Goal: Obtain resource: Download file/media

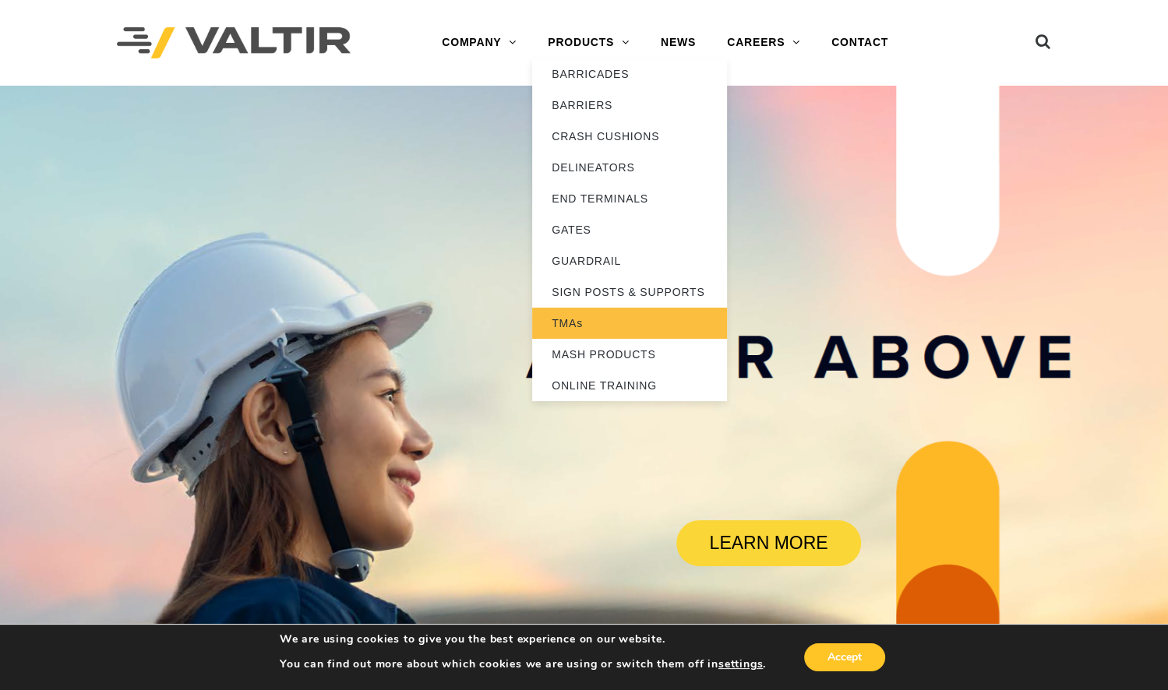
click at [577, 322] on link "TMAs" at bounding box center [629, 323] width 195 height 31
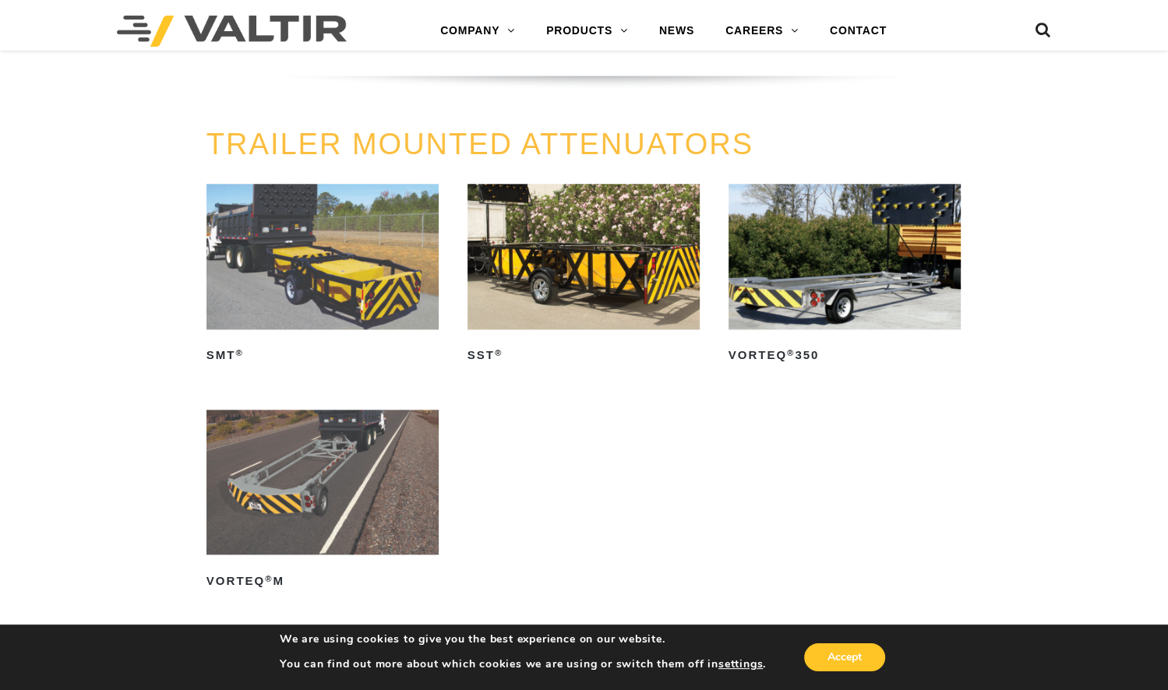
scroll to position [1488, 0]
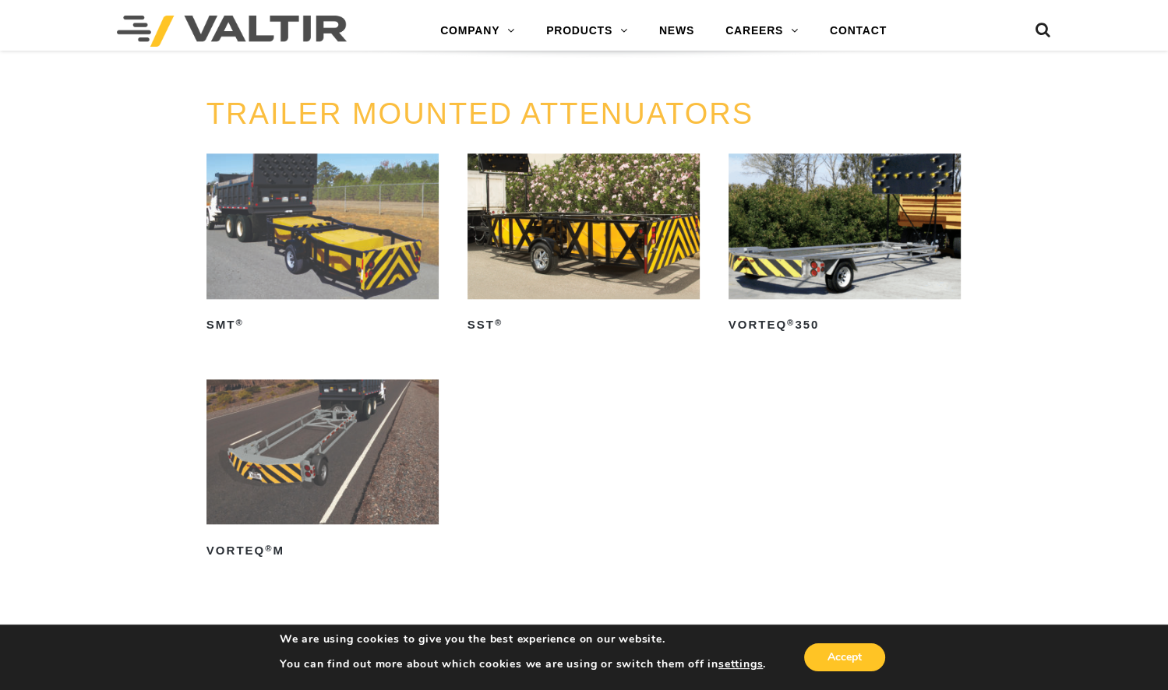
click at [293, 450] on img at bounding box center [323, 451] width 232 height 145
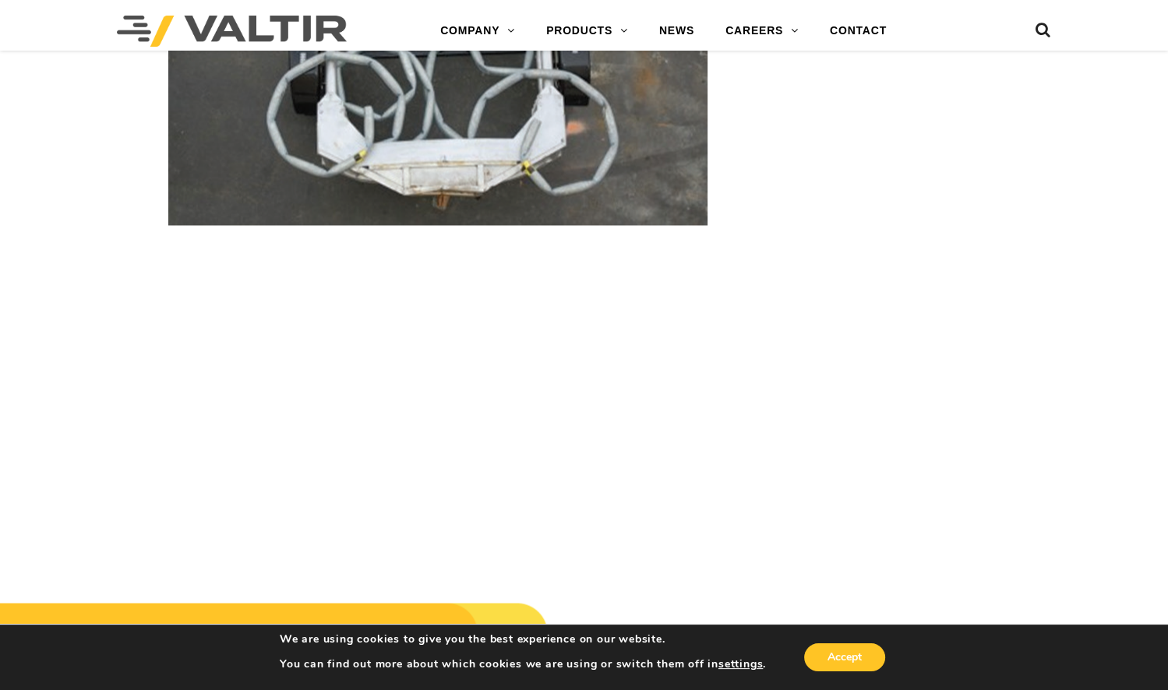
scroll to position [2975, 0]
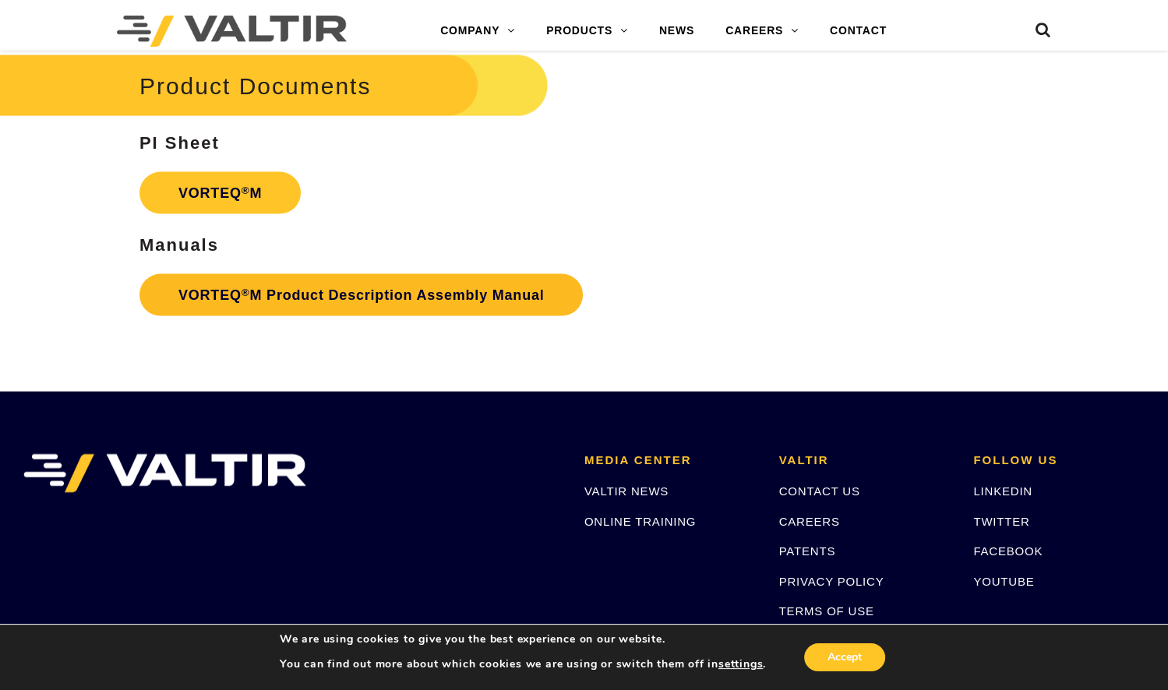
click at [344, 298] on link "VORTEQ ® M Product Description Assembly Manual" at bounding box center [361, 295] width 444 height 42
